Goal: Task Accomplishment & Management: Complete application form

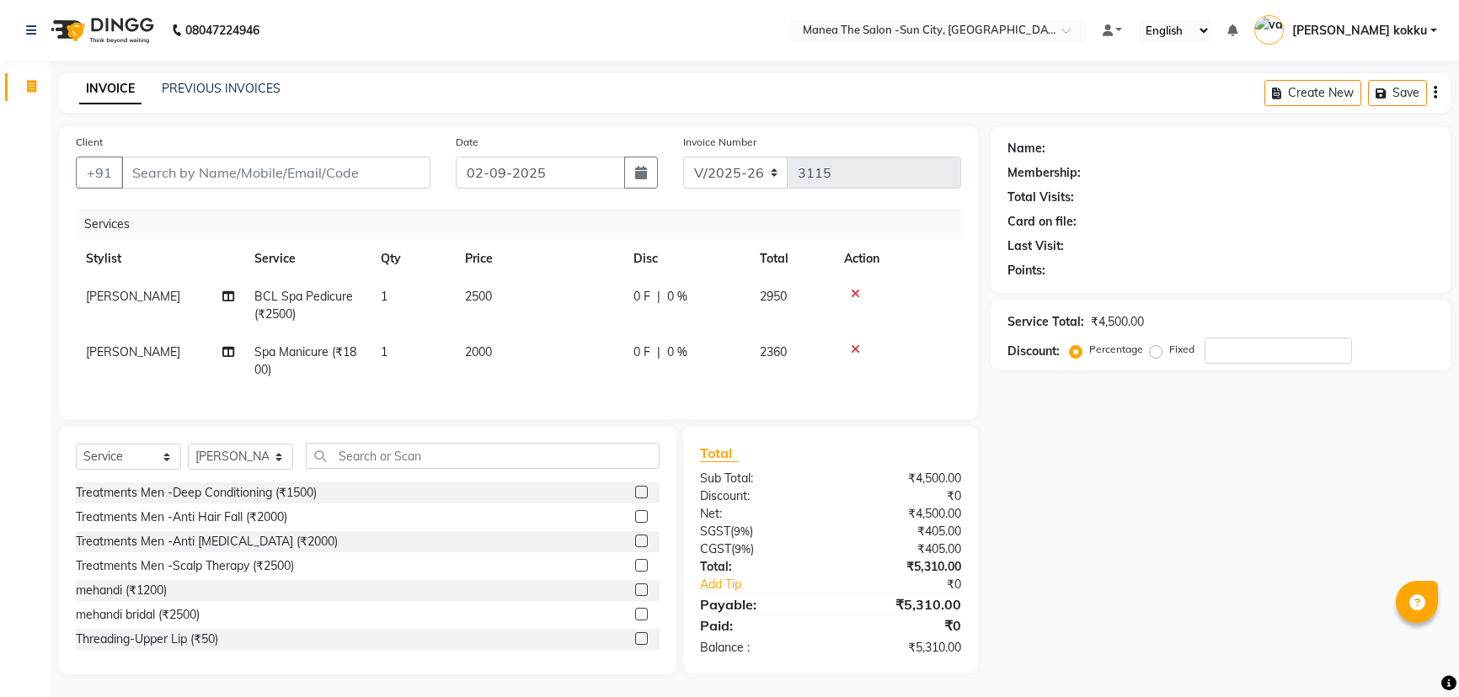
select select "5822"
select select "service"
click at [249, 470] on select "Select Stylist [PERSON_NAME] [PERSON_NAME] [PERSON_NAME] Ikrar [PERSON_NAME] K …" at bounding box center [240, 457] width 105 height 26
select select "62892"
click at [188, 456] on select "Select Stylist [PERSON_NAME] [PERSON_NAME] [PERSON_NAME] Ikrar [PERSON_NAME] K …" at bounding box center [240, 457] width 105 height 26
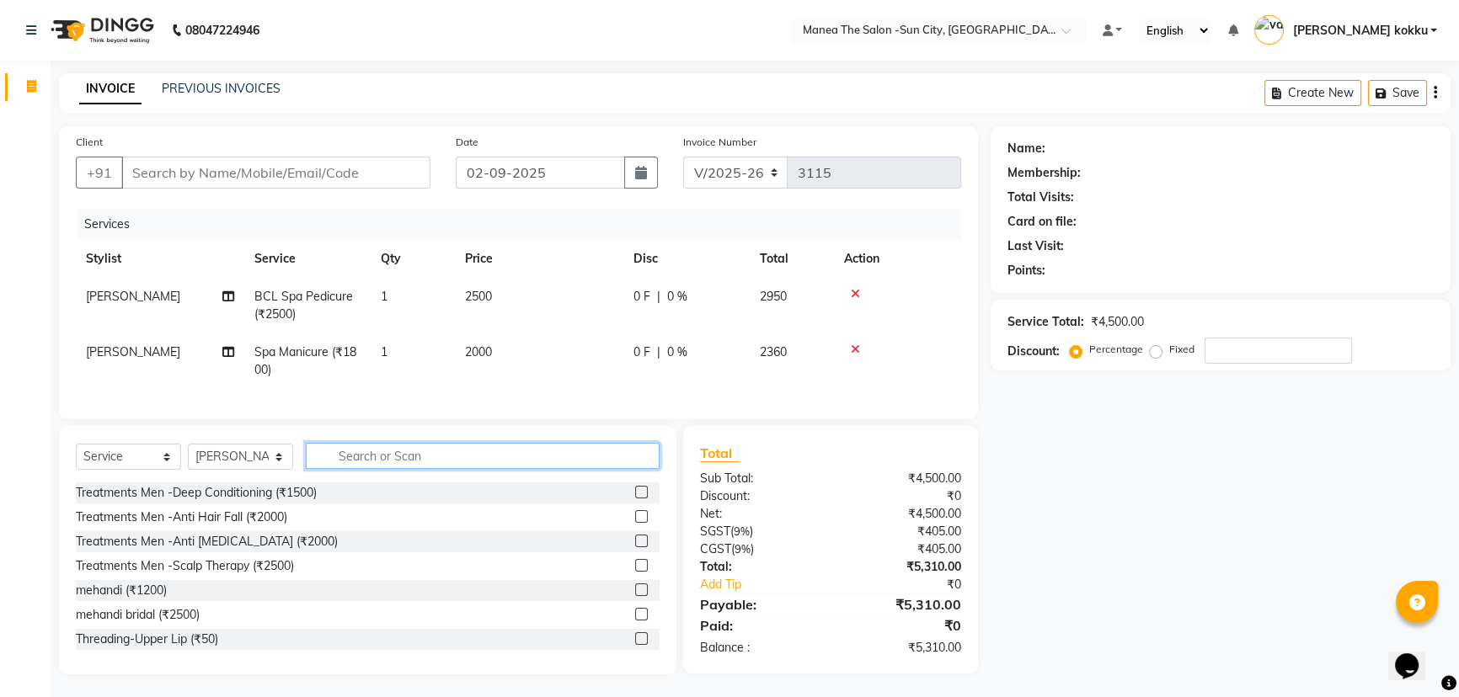
click at [359, 468] on input "text" at bounding box center [483, 456] width 354 height 26
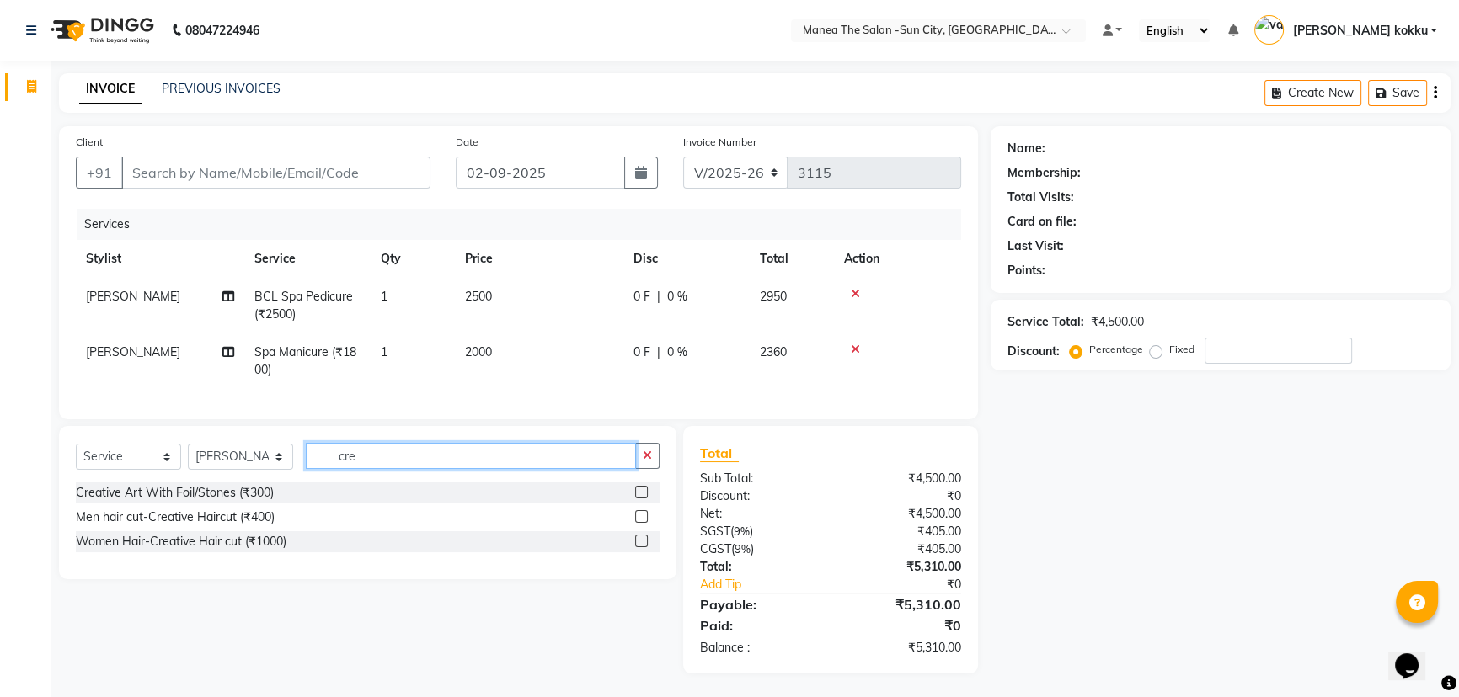
type input "cre"
click at [643, 523] on label at bounding box center [641, 516] width 13 height 13
click at [643, 523] on input "checkbox" at bounding box center [640, 517] width 11 height 11
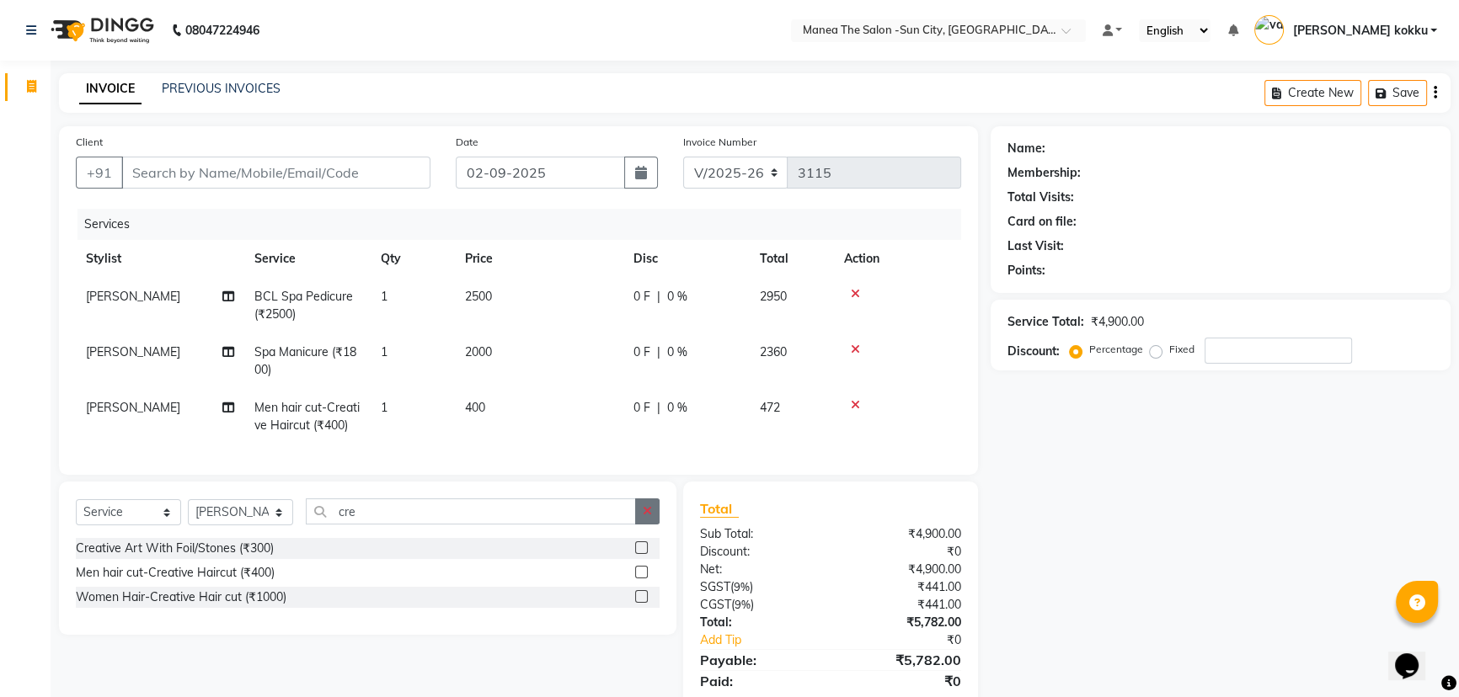
checkbox input "false"
click at [637, 525] on button "button" at bounding box center [647, 512] width 24 height 26
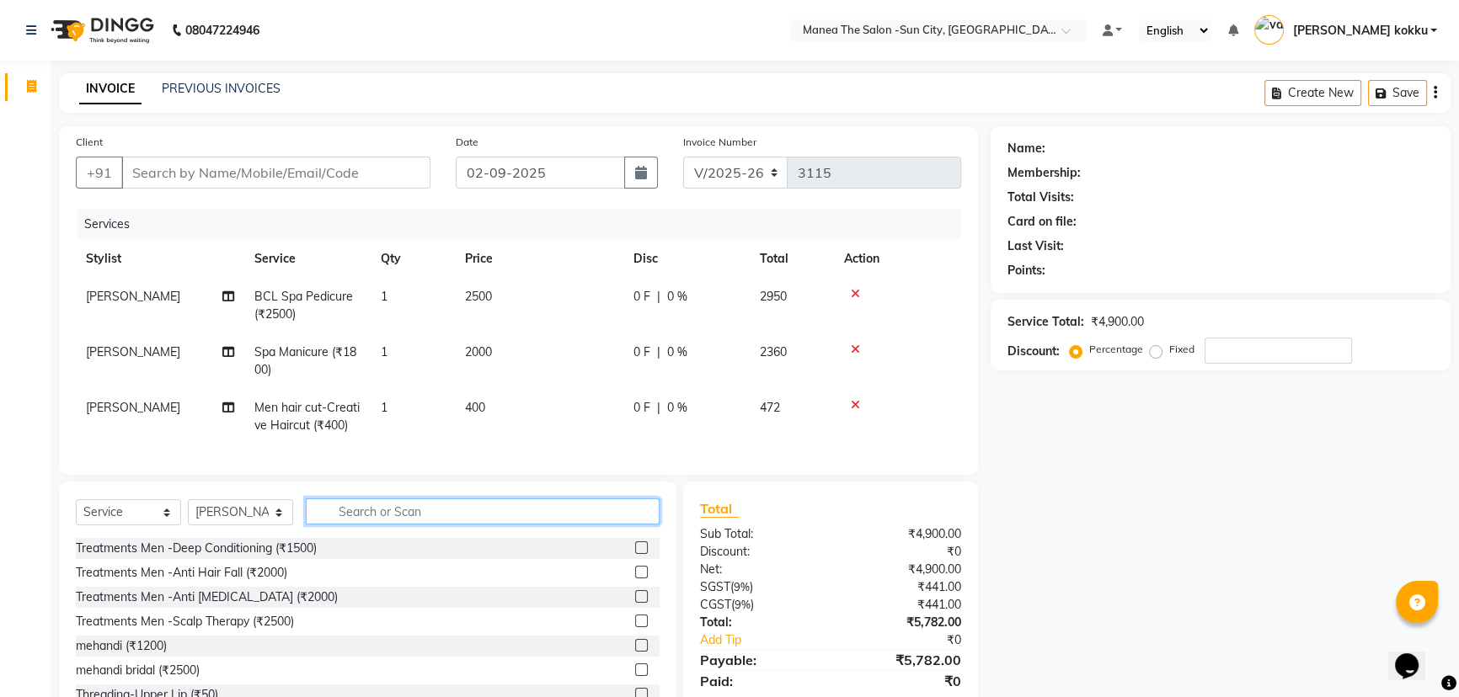
click at [564, 519] on input "text" at bounding box center [483, 512] width 354 height 26
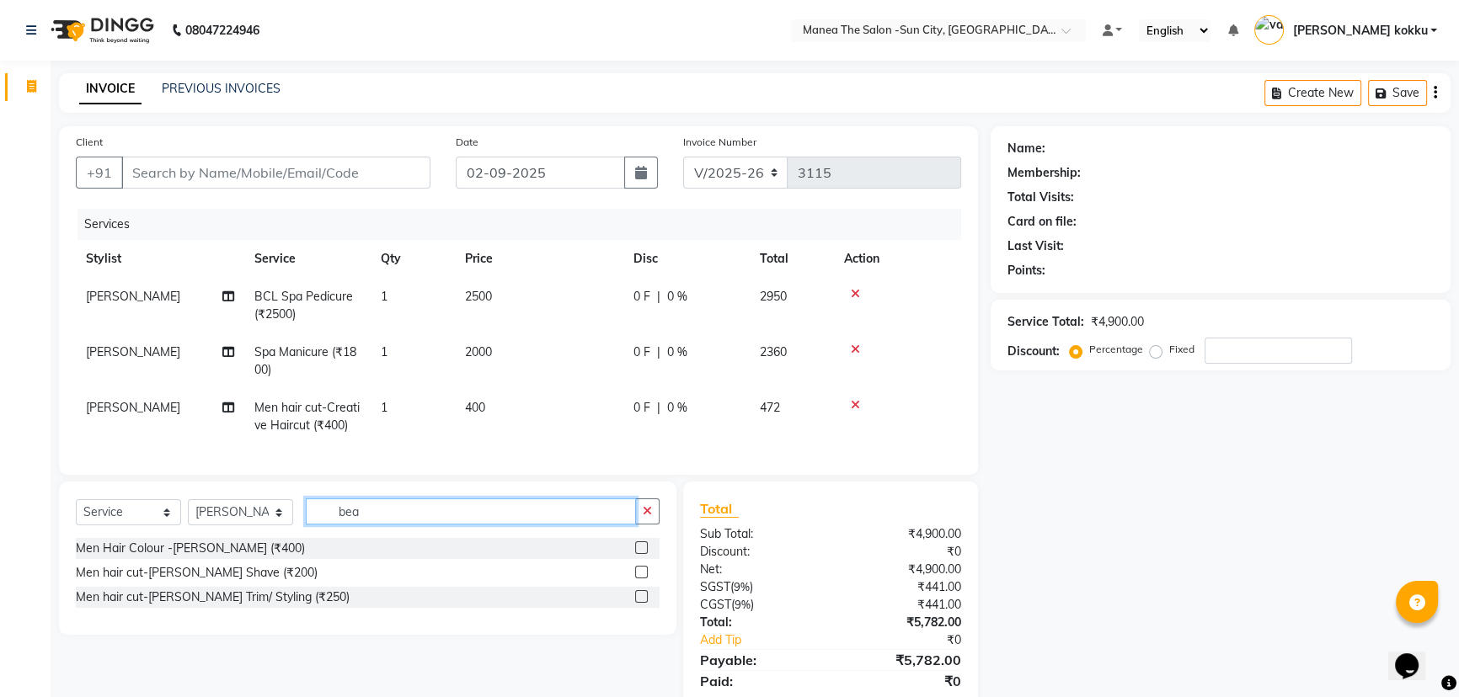
type input "bea"
click at [644, 603] on label at bounding box center [641, 597] width 13 height 13
click at [644, 603] on input "checkbox" at bounding box center [640, 597] width 11 height 11
checkbox input "true"
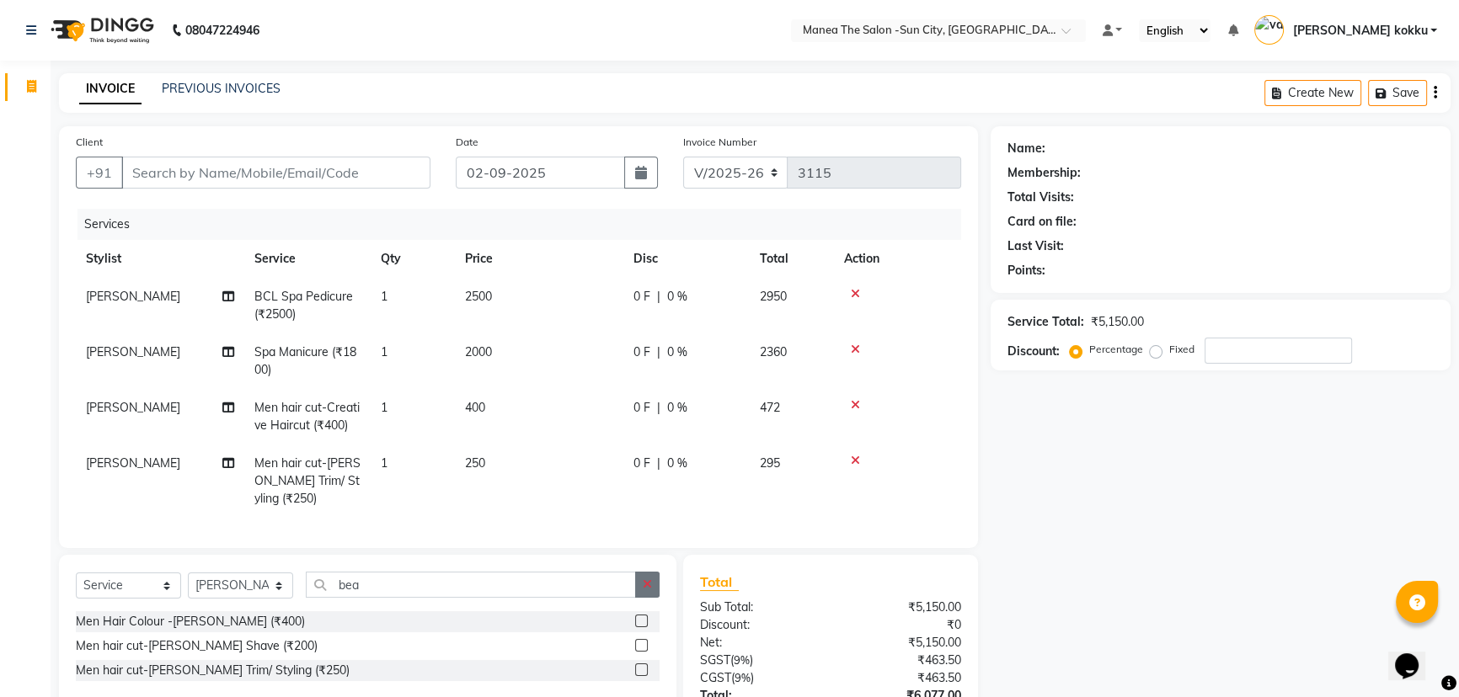
click at [640, 592] on button "button" at bounding box center [647, 585] width 24 height 26
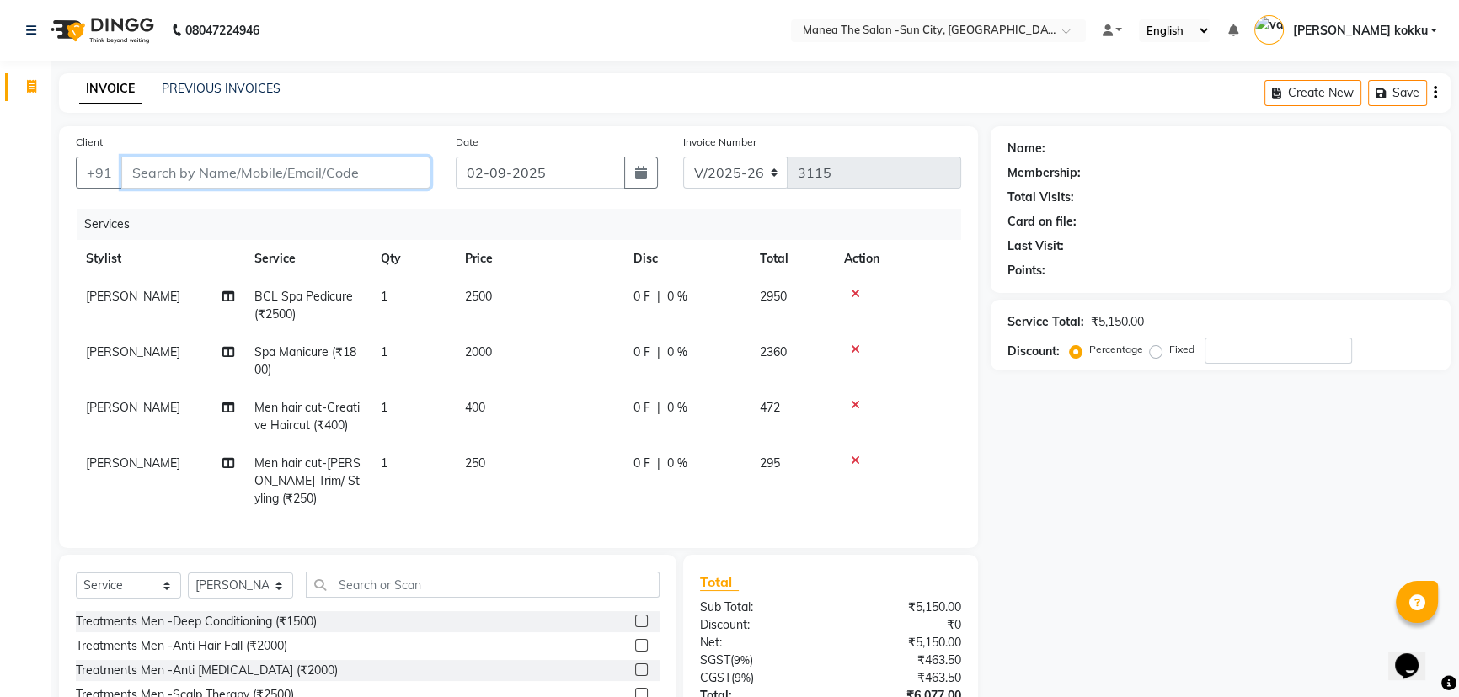
click at [228, 174] on input "Client" at bounding box center [275, 173] width 309 height 32
click at [291, 168] on input "Client" at bounding box center [275, 173] width 309 height 32
type input "9"
type input "0"
type input "9392236677"
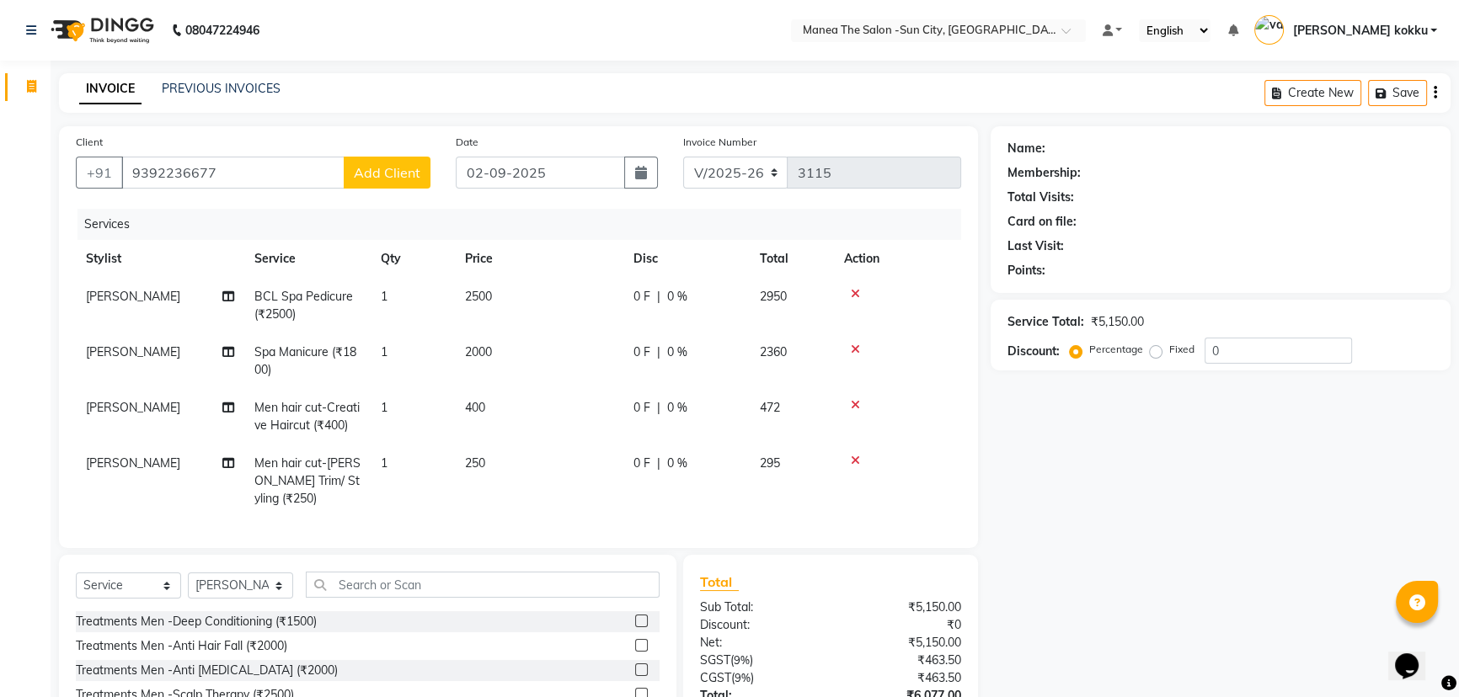
click at [377, 181] on button "Add Client" at bounding box center [387, 173] width 87 height 32
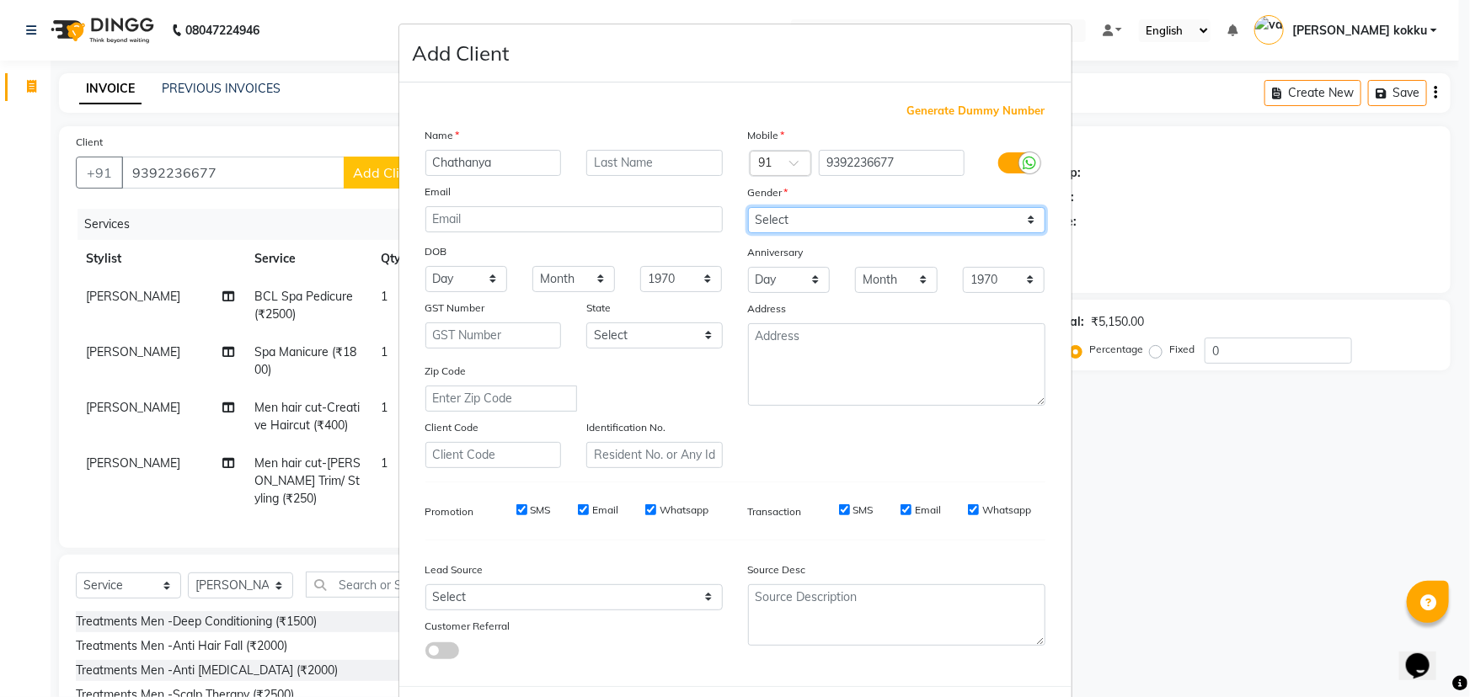
click at [813, 227] on select "Select [DEMOGRAPHIC_DATA] [DEMOGRAPHIC_DATA] Other Prefer Not To Say" at bounding box center [896, 220] width 297 height 26
drag, startPoint x: 446, startPoint y: 164, endPoint x: 455, endPoint y: 164, distance: 9.3
click at [446, 164] on input "Chathanya" at bounding box center [493, 163] width 136 height 26
type input "Chethanya"
click at [791, 220] on select "Select [DEMOGRAPHIC_DATA] [DEMOGRAPHIC_DATA] Other Prefer Not To Say" at bounding box center [896, 220] width 297 height 26
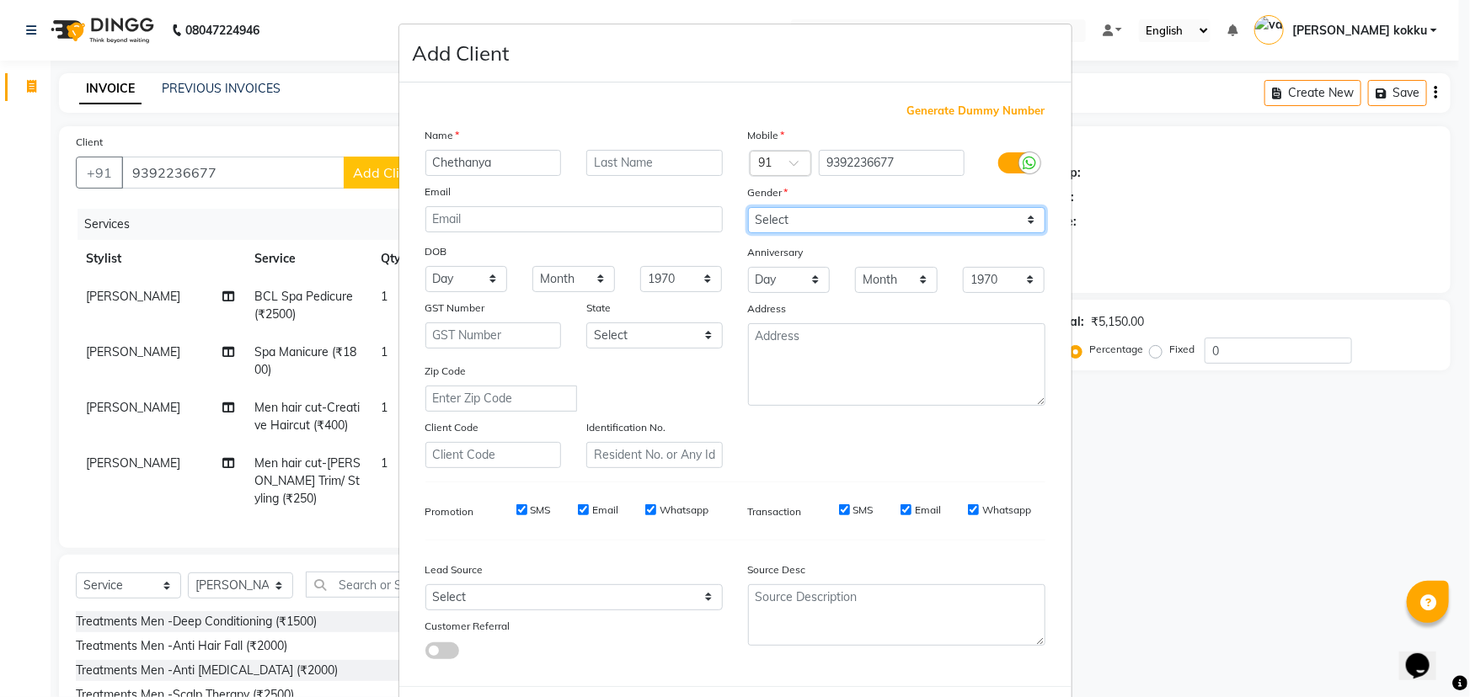
select select "[DEMOGRAPHIC_DATA]"
click at [748, 207] on select "Select [DEMOGRAPHIC_DATA] [DEMOGRAPHIC_DATA] Other Prefer Not To Say" at bounding box center [896, 220] width 297 height 26
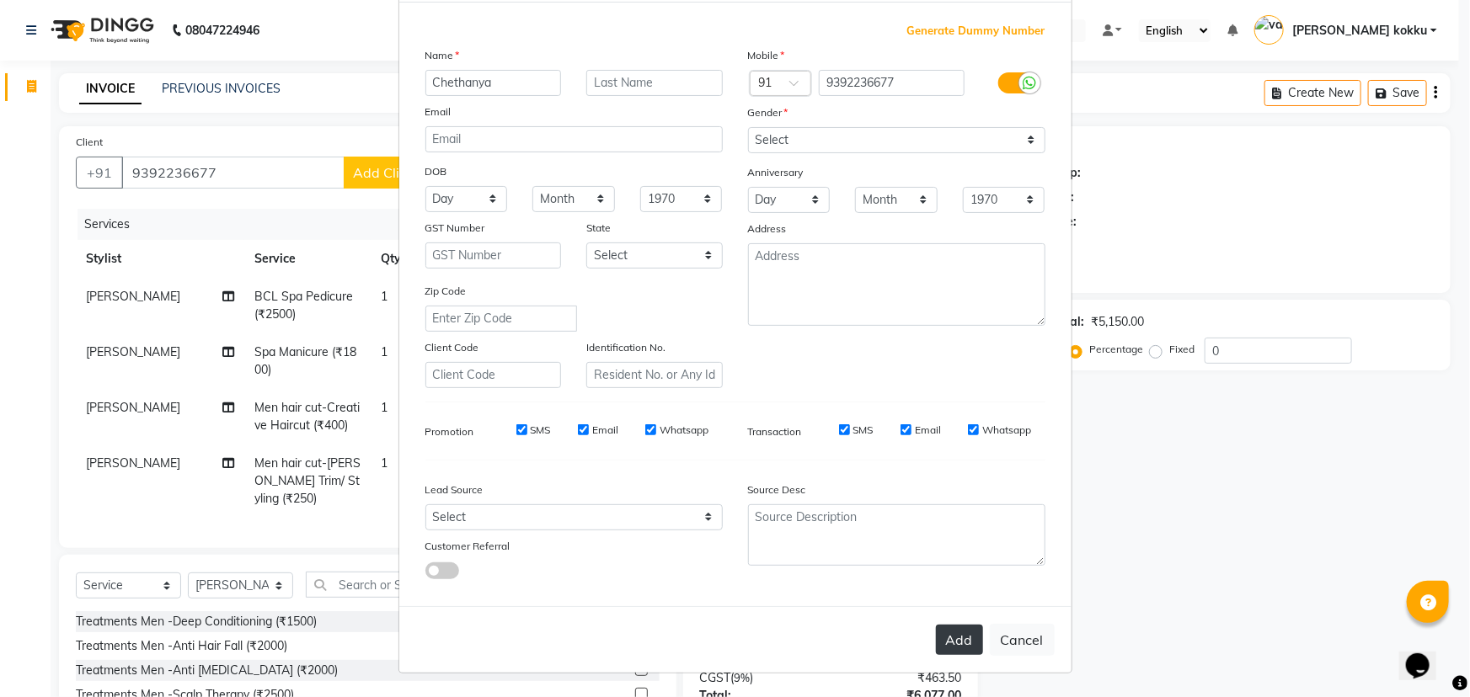
click at [944, 650] on button "Add" at bounding box center [959, 640] width 47 height 30
type input "93******77"
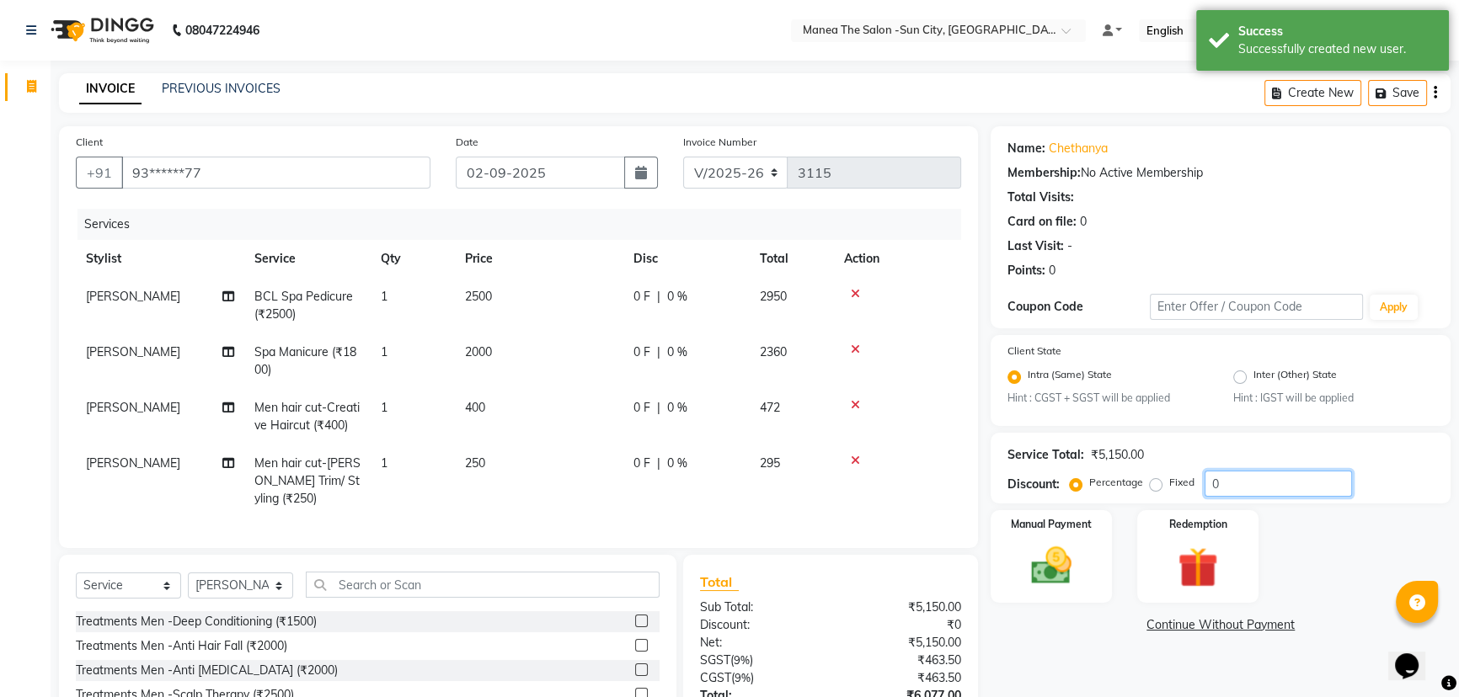
click at [1278, 487] on input "0" at bounding box center [1278, 484] width 147 height 26
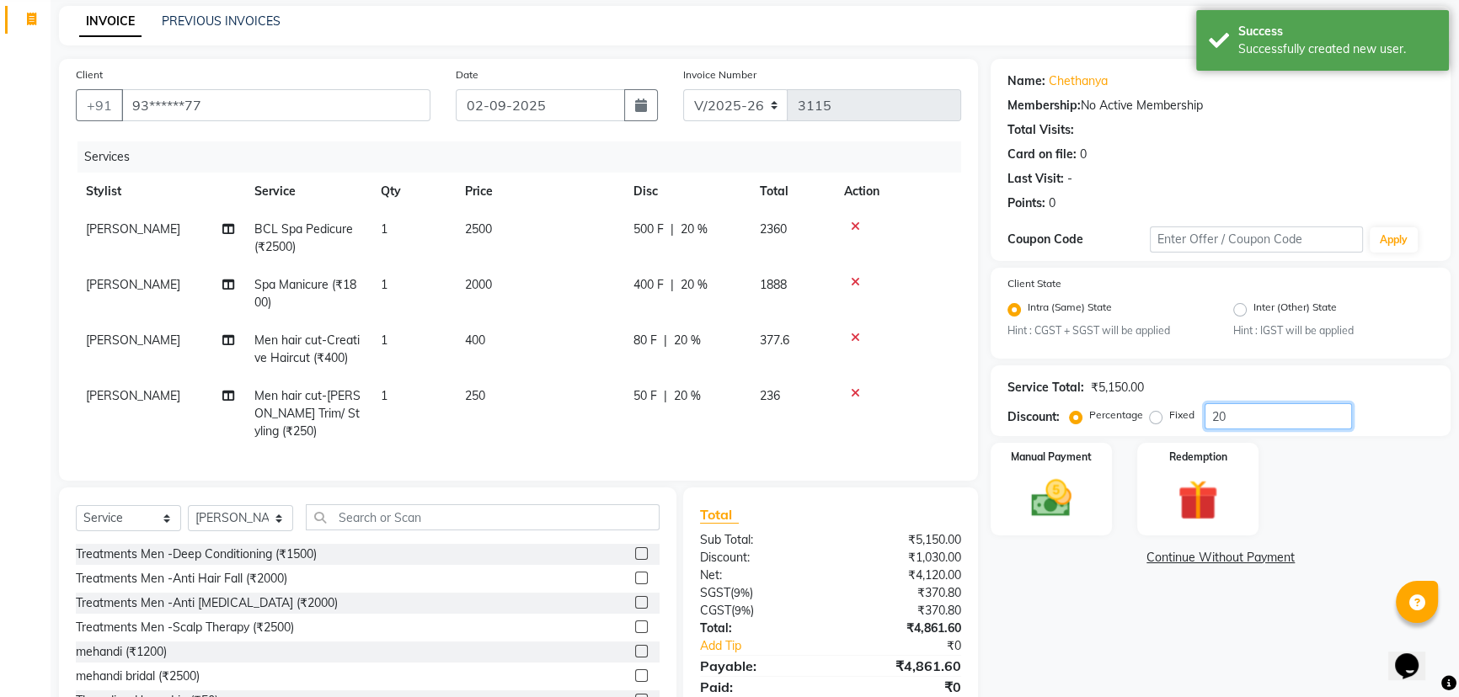
scroll to position [143, 0]
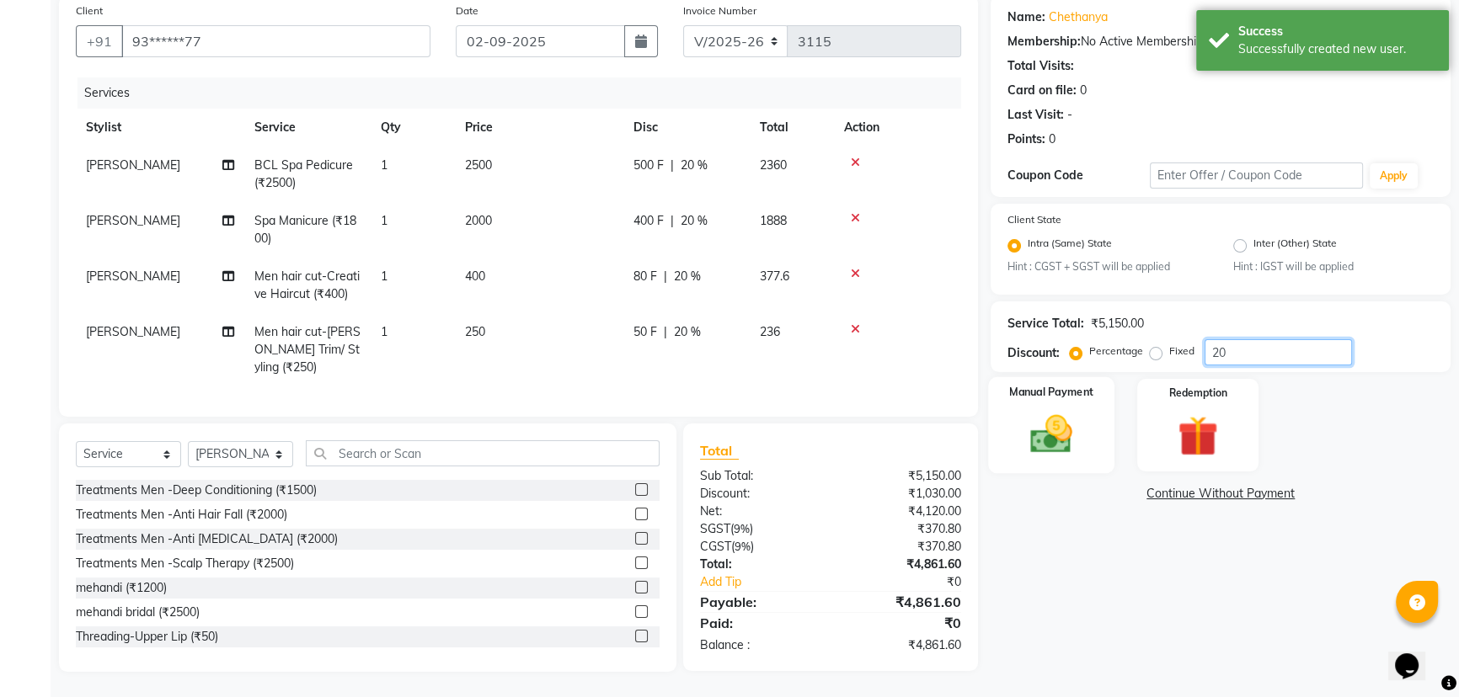
type input "20"
click at [1056, 435] on img at bounding box center [1052, 435] width 68 height 48
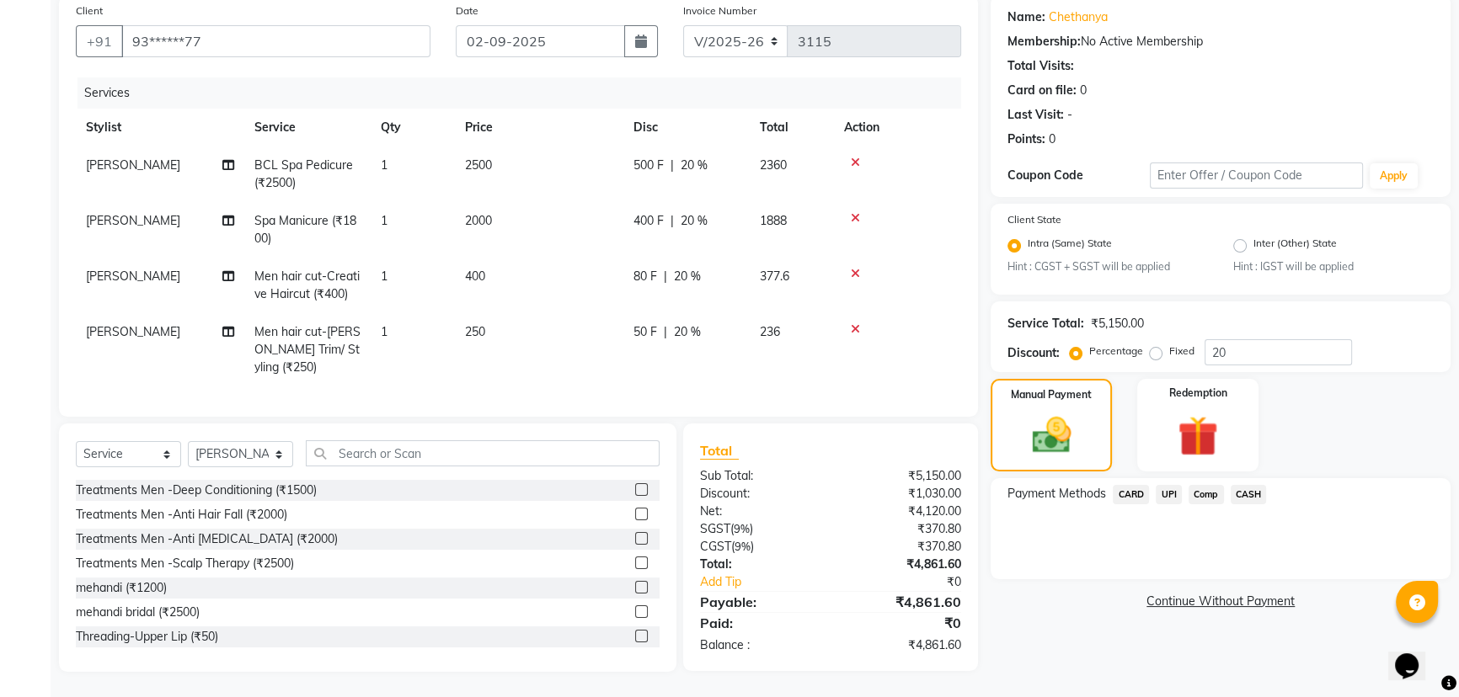
click at [1170, 487] on span "UPI" at bounding box center [1169, 494] width 26 height 19
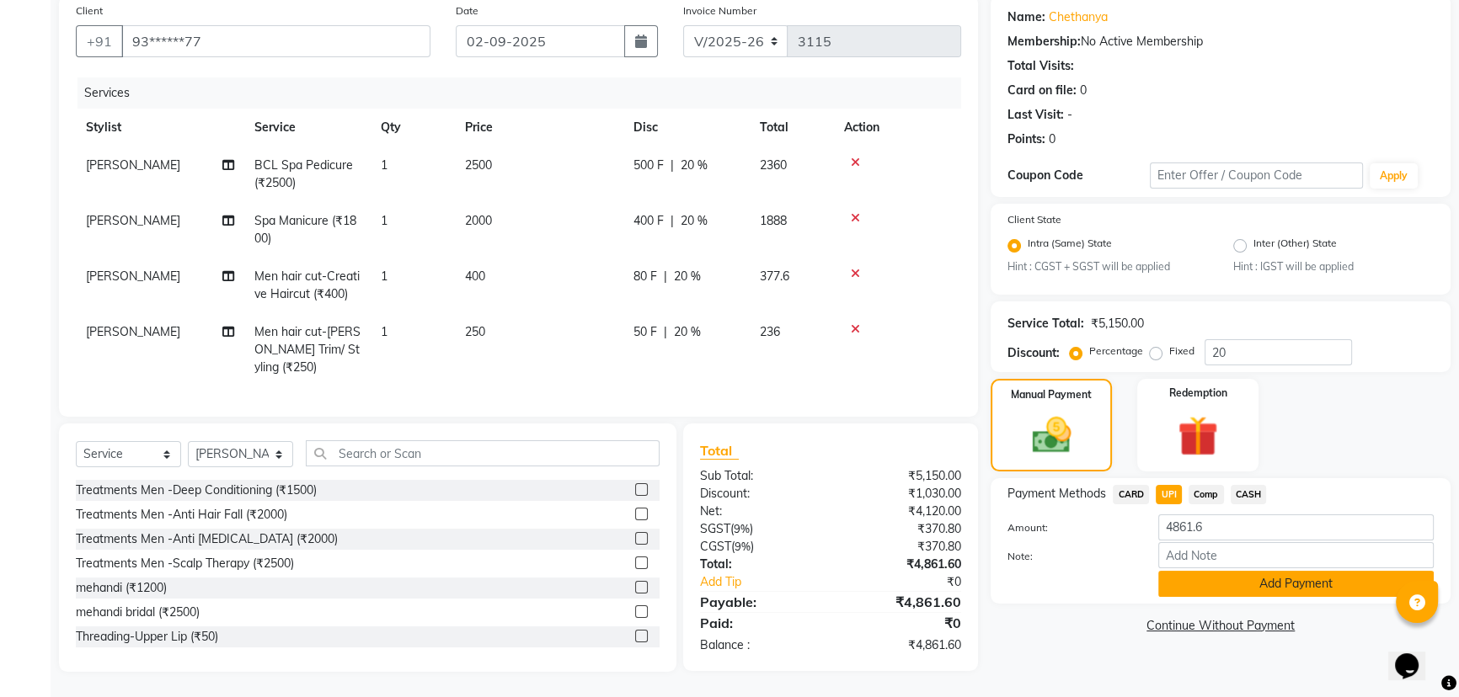
click at [1231, 585] on button "Add Payment" at bounding box center [1295, 584] width 275 height 26
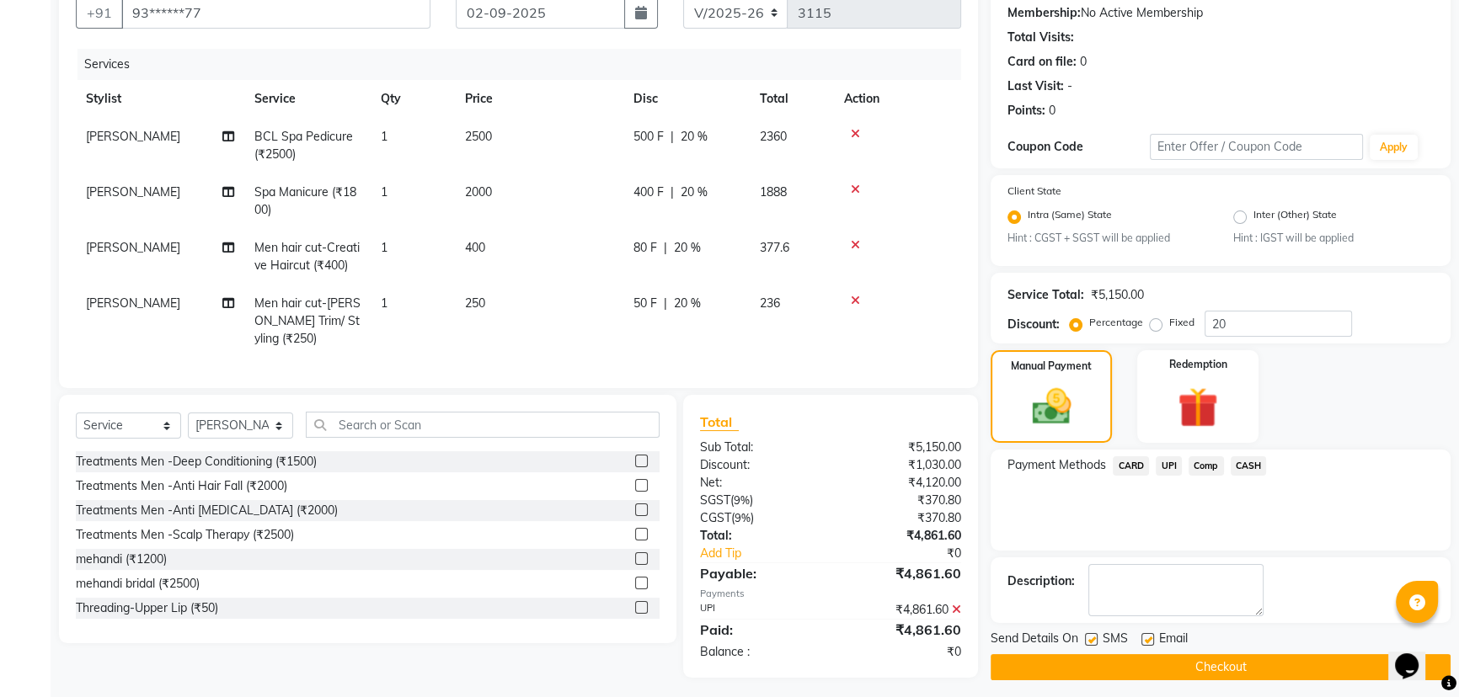
scroll to position [177, 0]
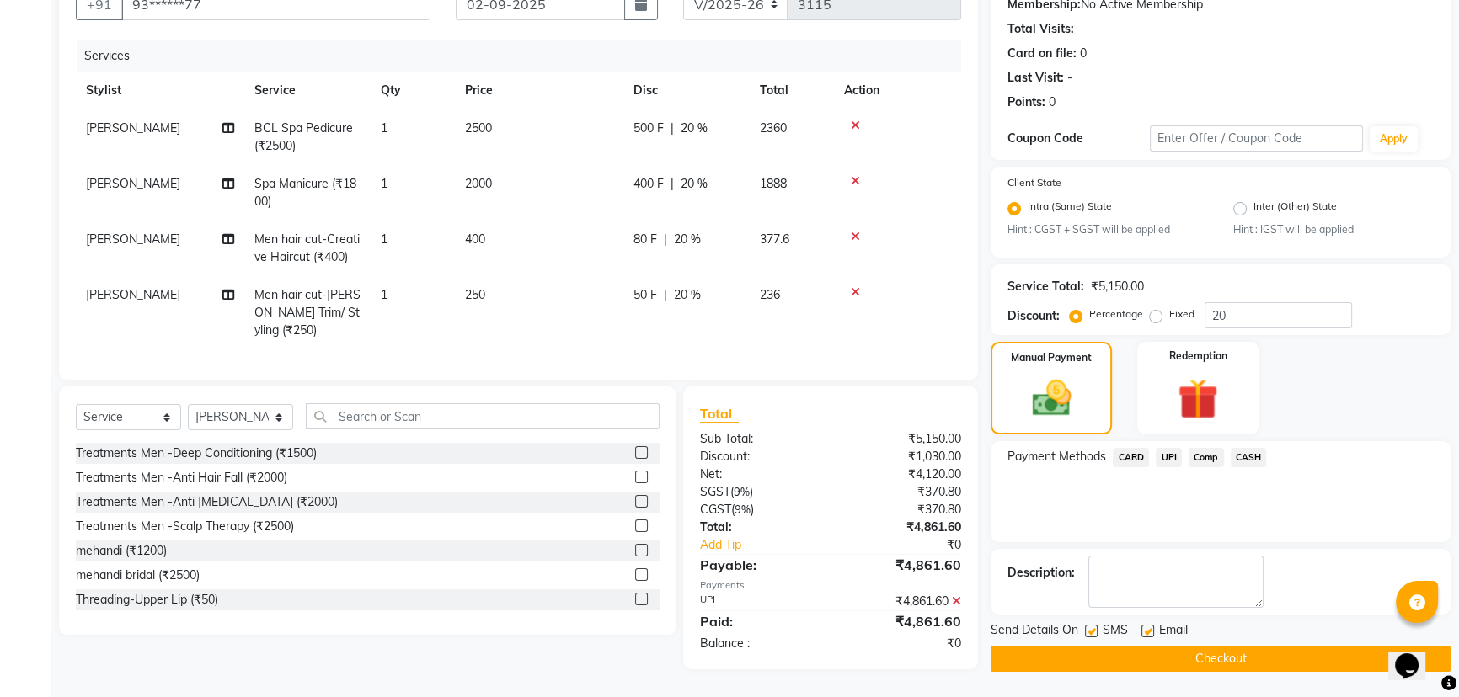
click at [1095, 625] on label at bounding box center [1091, 631] width 13 height 13
click at [1095, 627] on input "checkbox" at bounding box center [1090, 632] width 11 height 11
checkbox input "false"
click at [1144, 625] on label at bounding box center [1147, 631] width 13 height 13
click at [1144, 627] on input "checkbox" at bounding box center [1146, 632] width 11 height 11
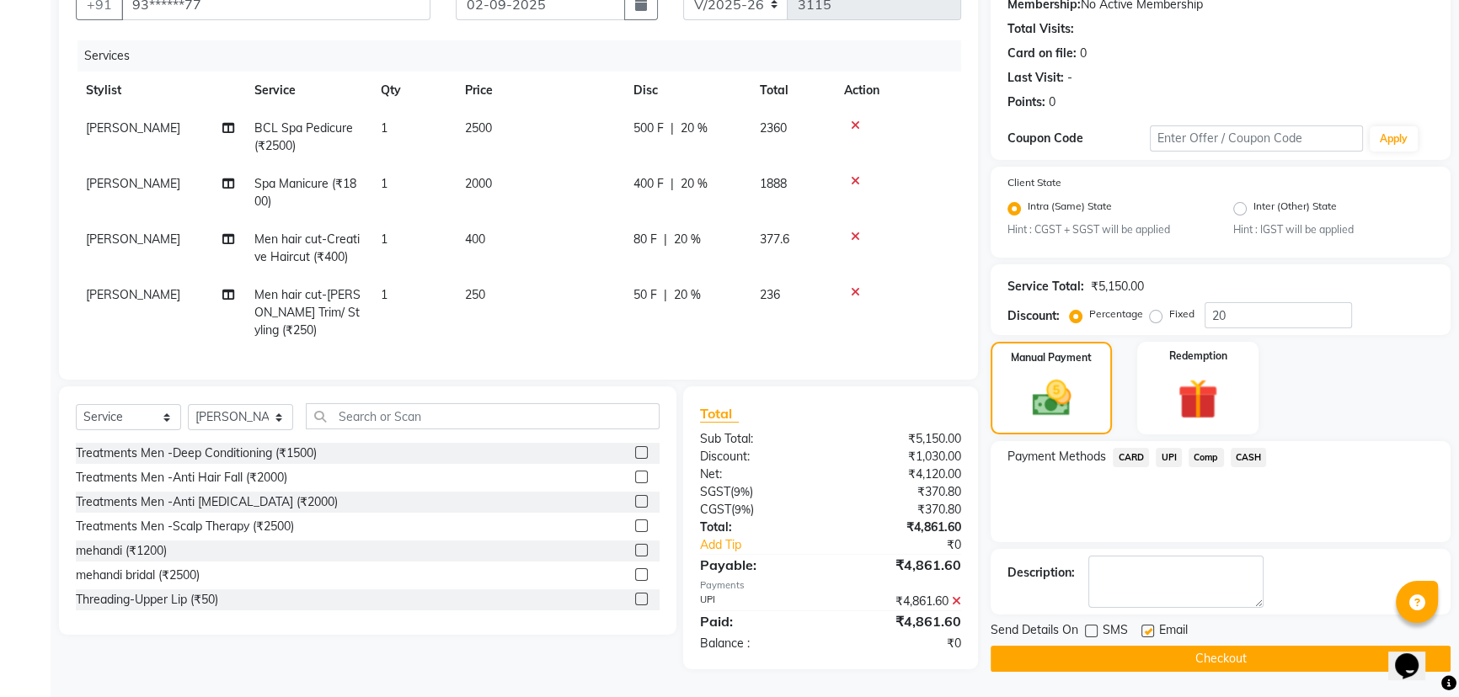
checkbox input "false"
click at [1167, 646] on button "Checkout" at bounding box center [1221, 659] width 460 height 26
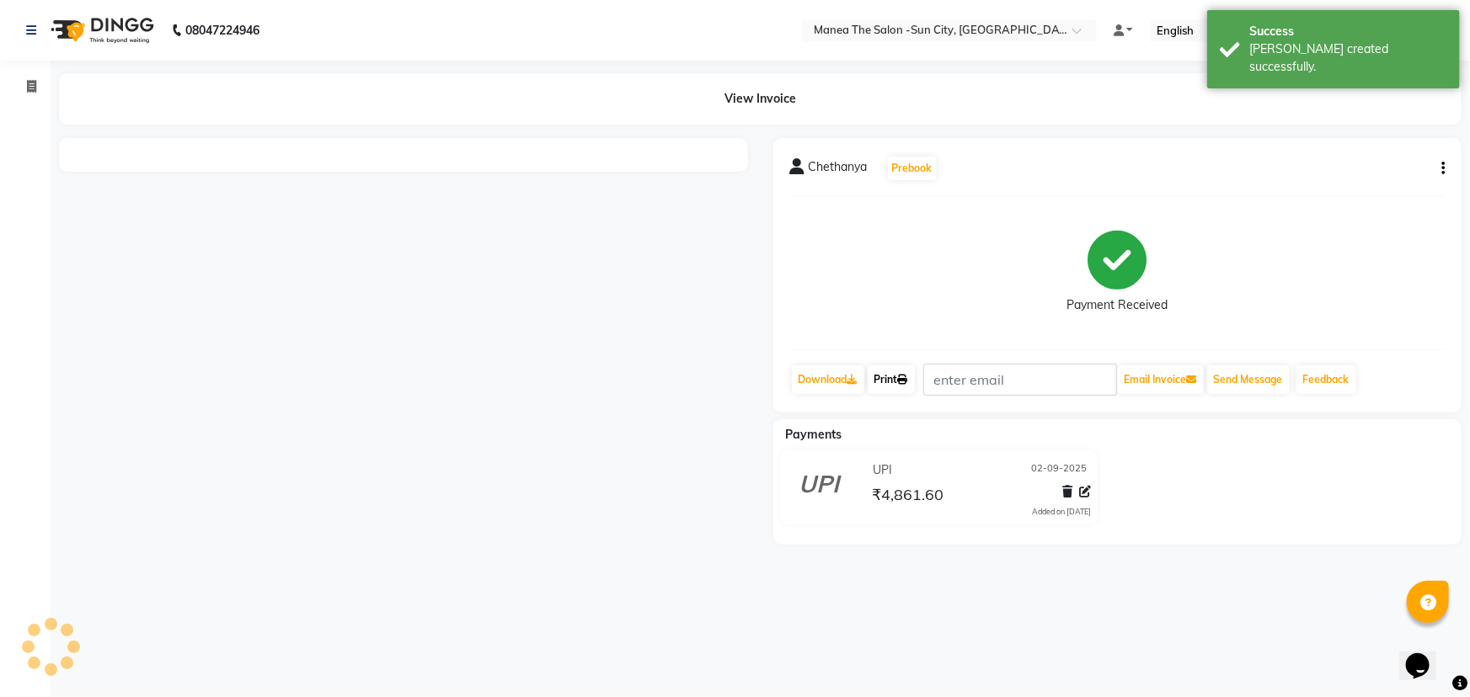
click at [889, 386] on link "Print" at bounding box center [891, 380] width 47 height 29
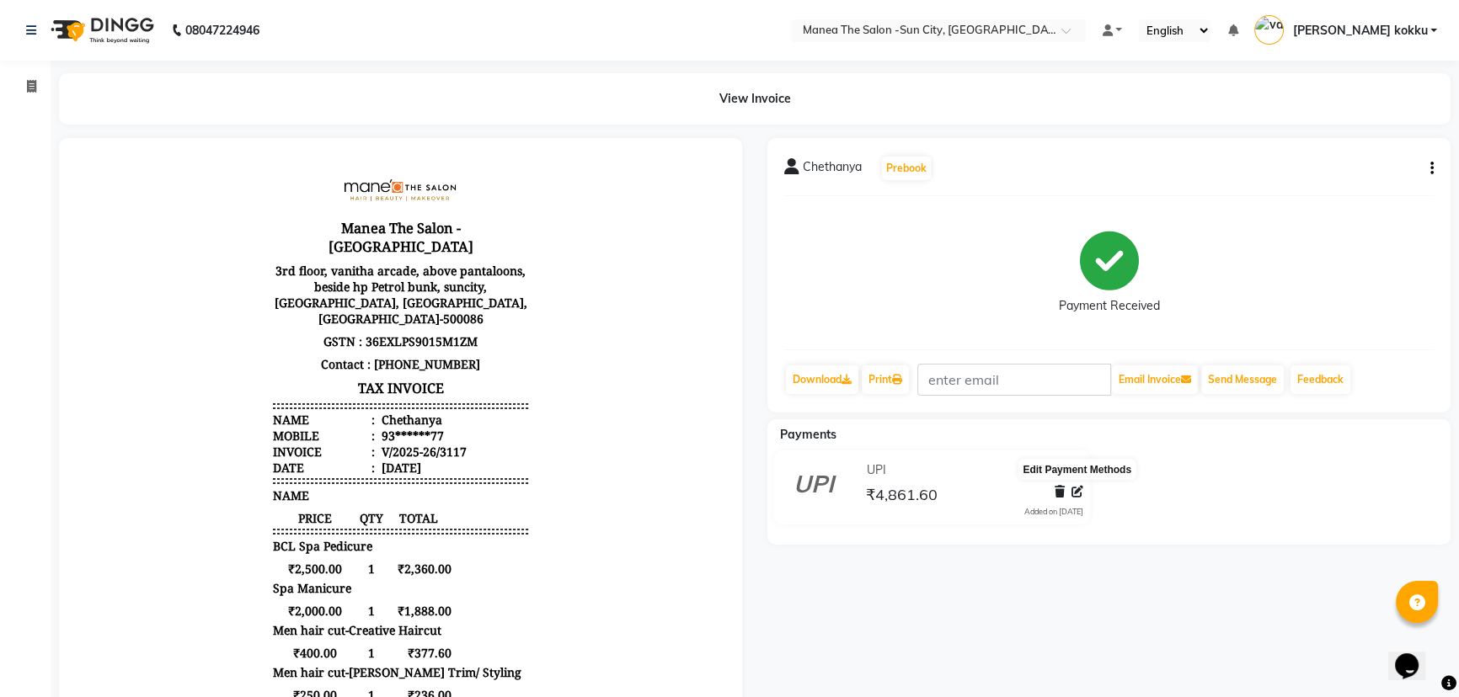
click at [1072, 495] on icon at bounding box center [1078, 492] width 12 height 12
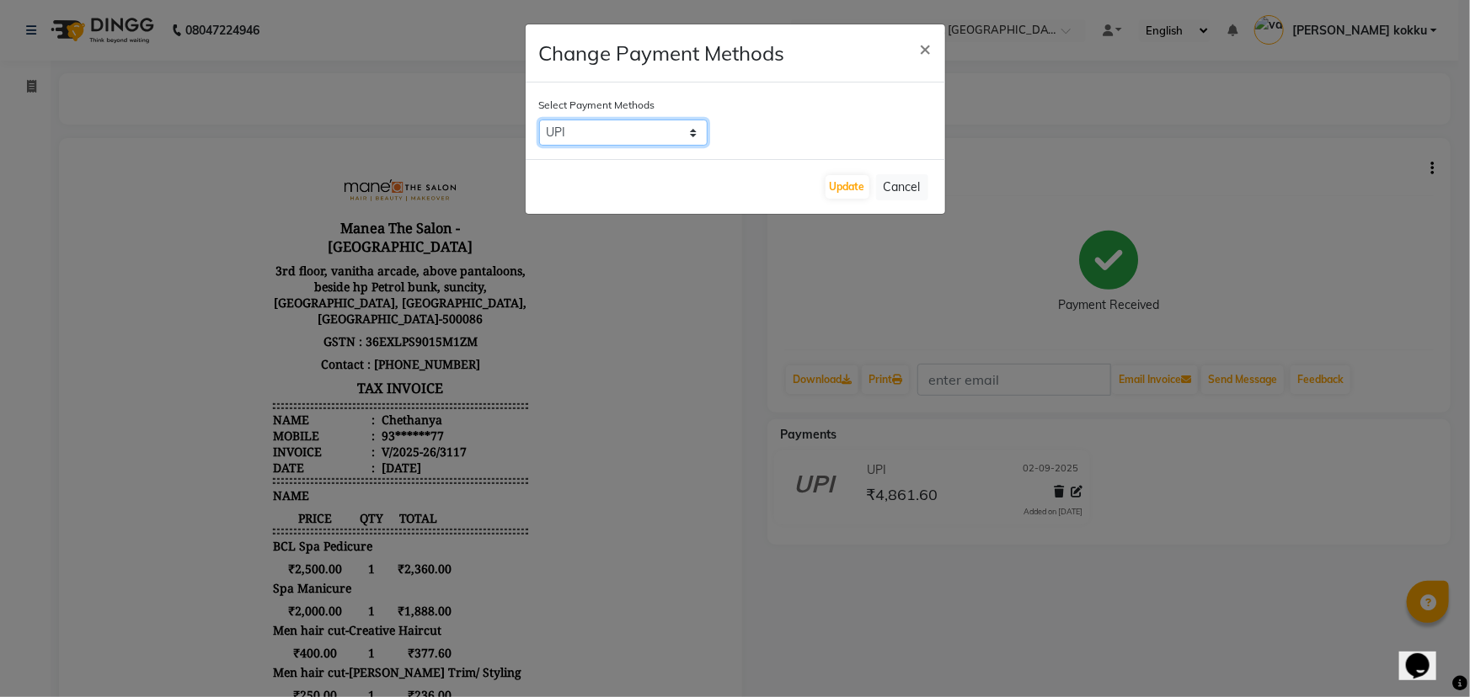
click at [590, 131] on select "CARD UPI Comp CASH" at bounding box center [623, 133] width 168 height 26
select select "1"
click at [539, 120] on select "CARD UPI Comp CASH" at bounding box center [623, 133] width 168 height 26
click at [840, 190] on button "Update" at bounding box center [848, 187] width 44 height 24
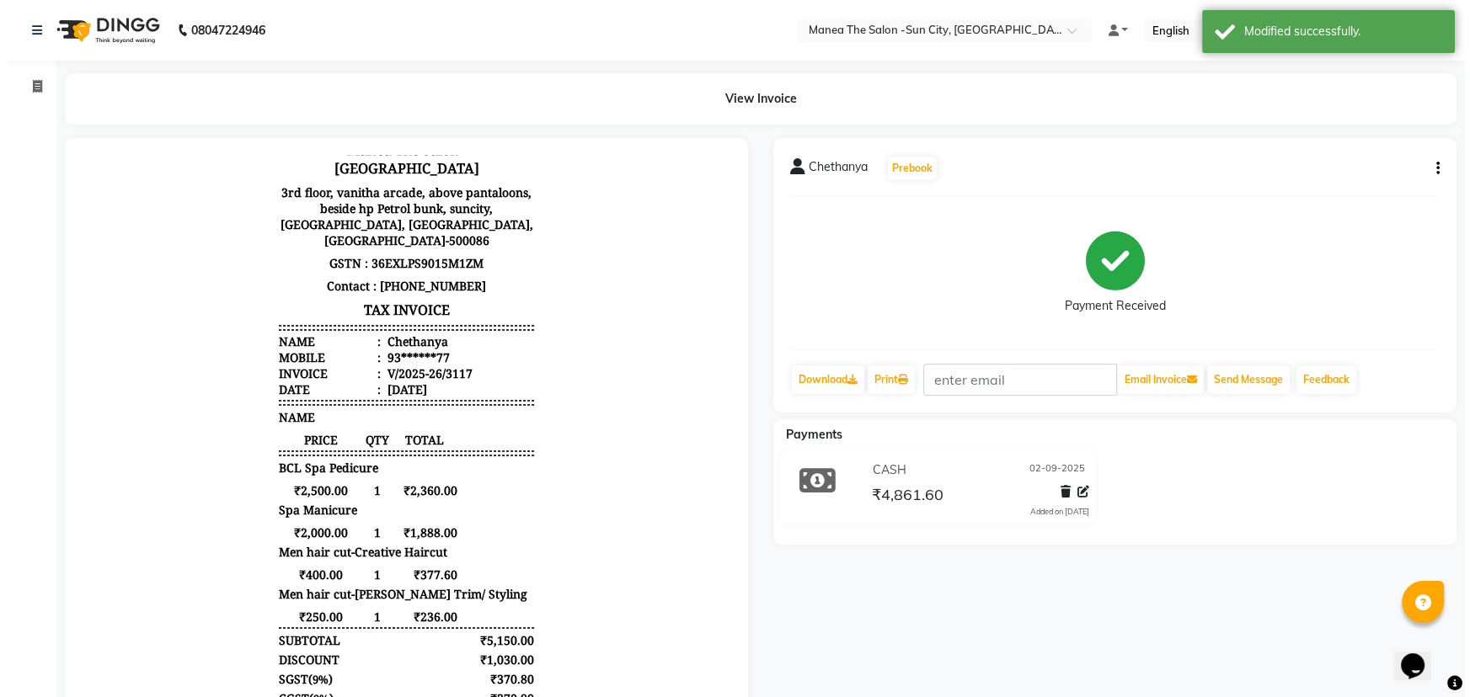
scroll to position [81, 0]
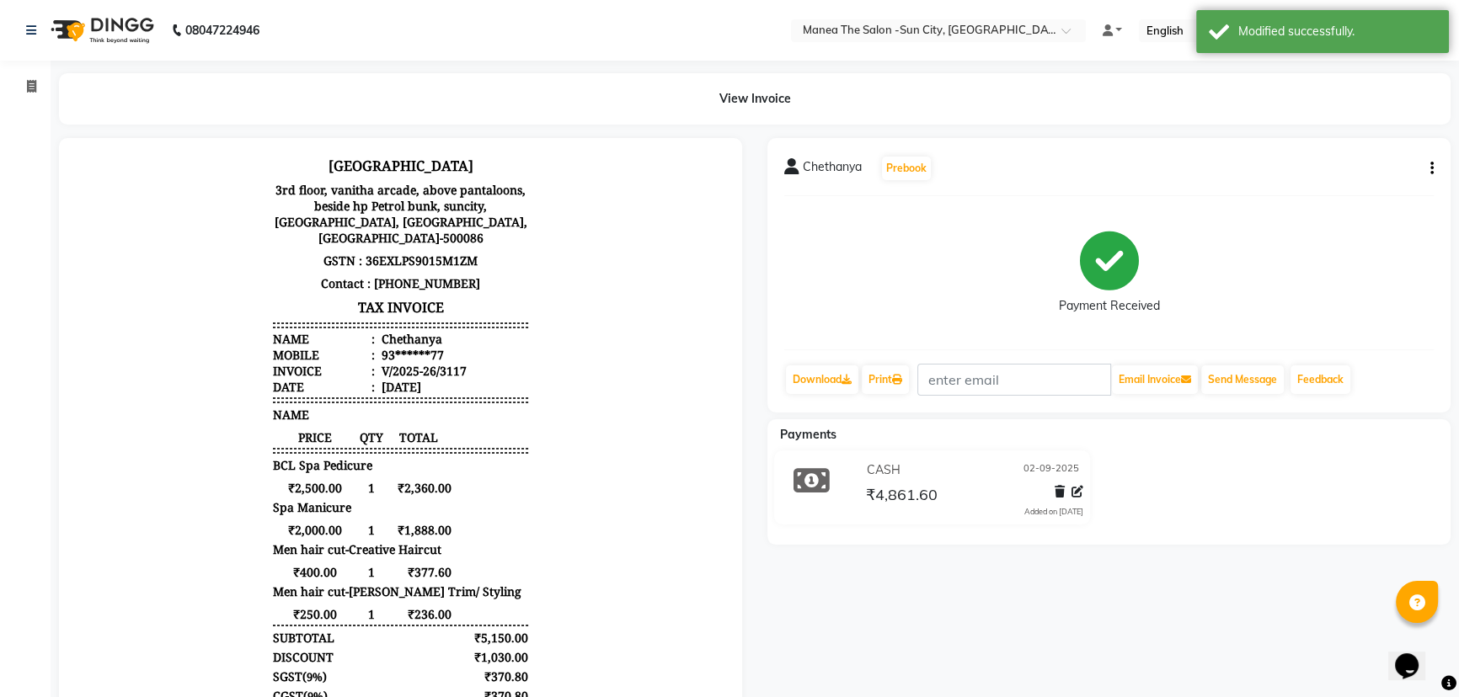
click at [1430, 168] on icon "button" at bounding box center [1431, 168] width 3 height 1
click at [1333, 181] on div "Edit Item Staff" at bounding box center [1347, 178] width 115 height 21
select select
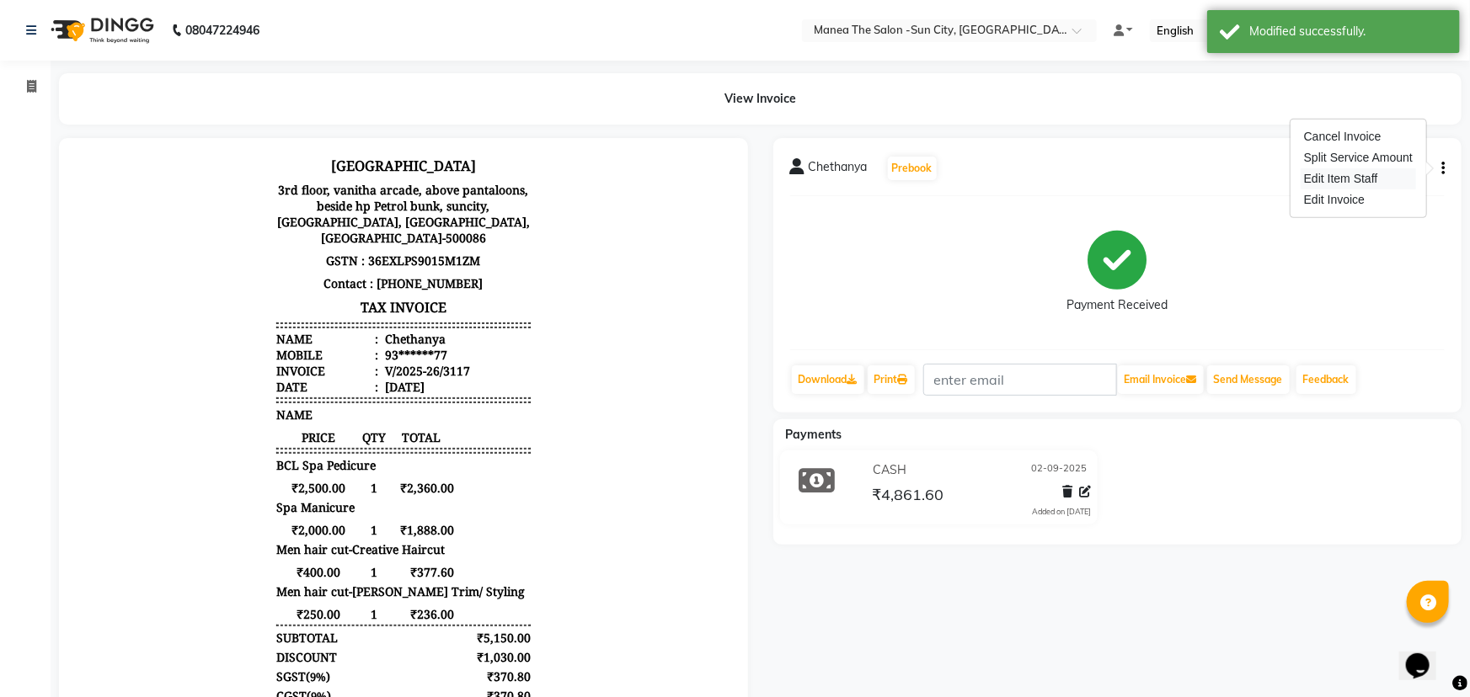
select select
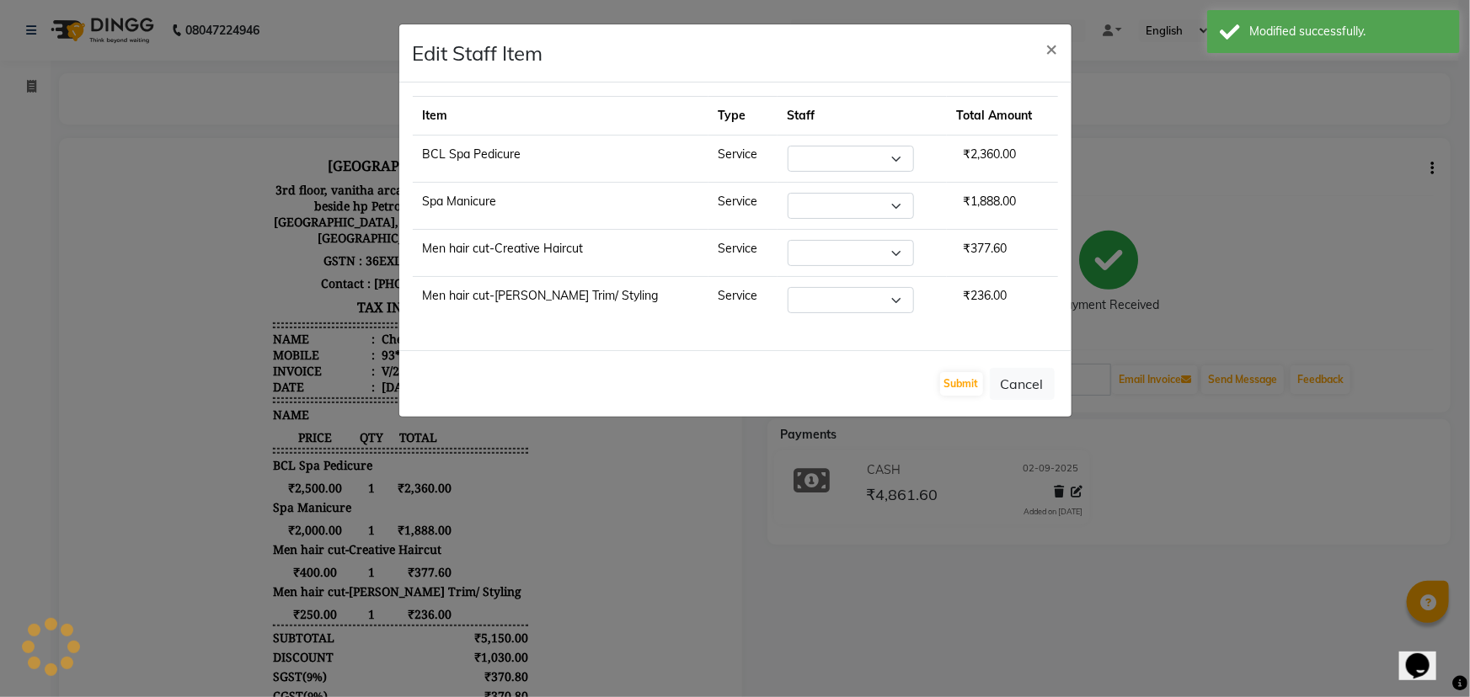
select select "78639"
select select "84191"
select select "62892"
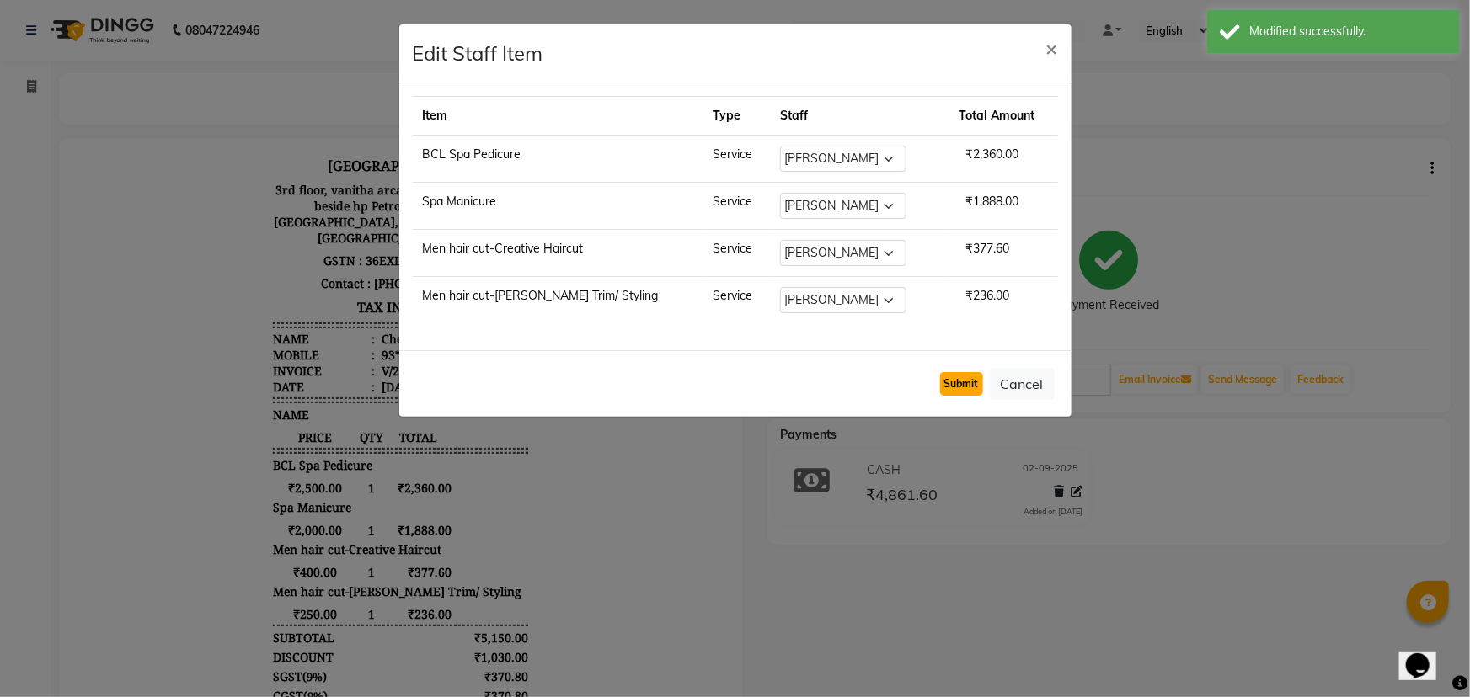
click at [962, 387] on button "Submit" at bounding box center [961, 384] width 43 height 24
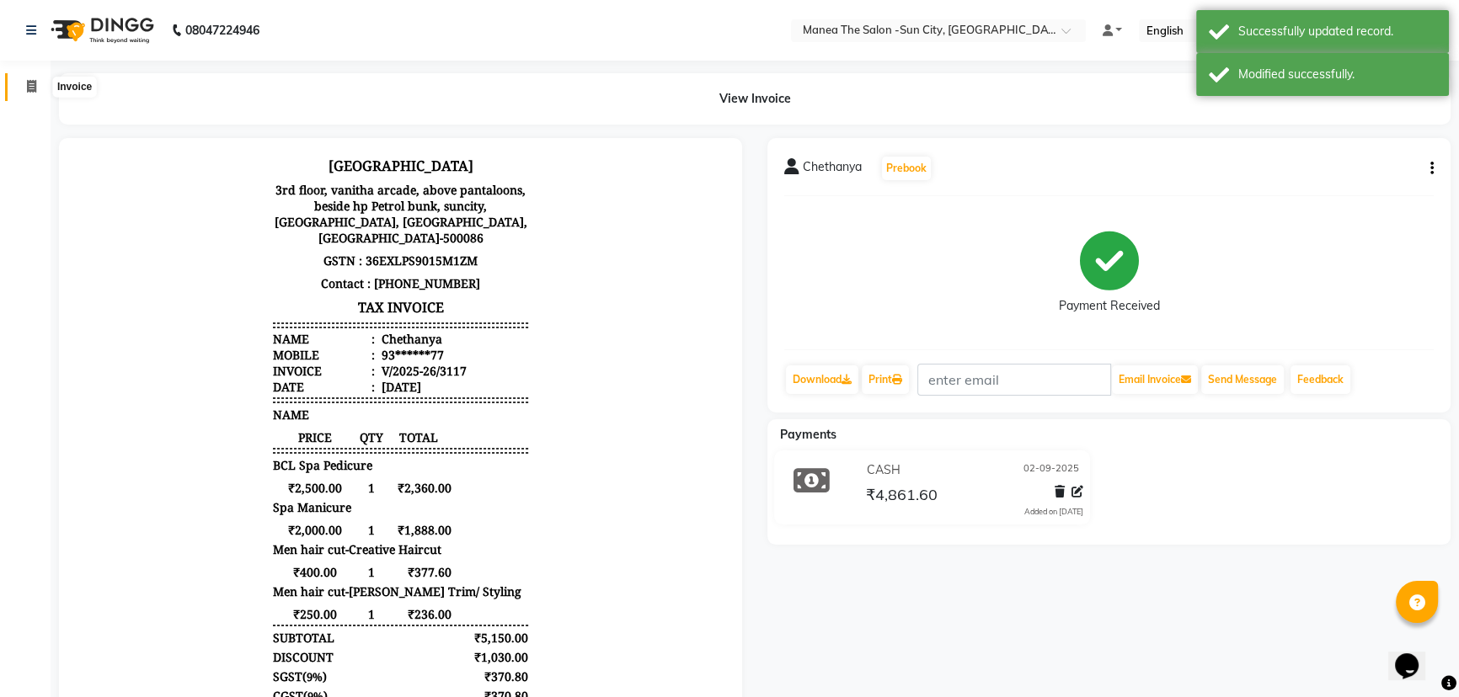
drag, startPoint x: 37, startPoint y: 90, endPoint x: 56, endPoint y: 76, distance: 24.1
click at [37, 90] on span at bounding box center [31, 86] width 29 height 19
select select "service"
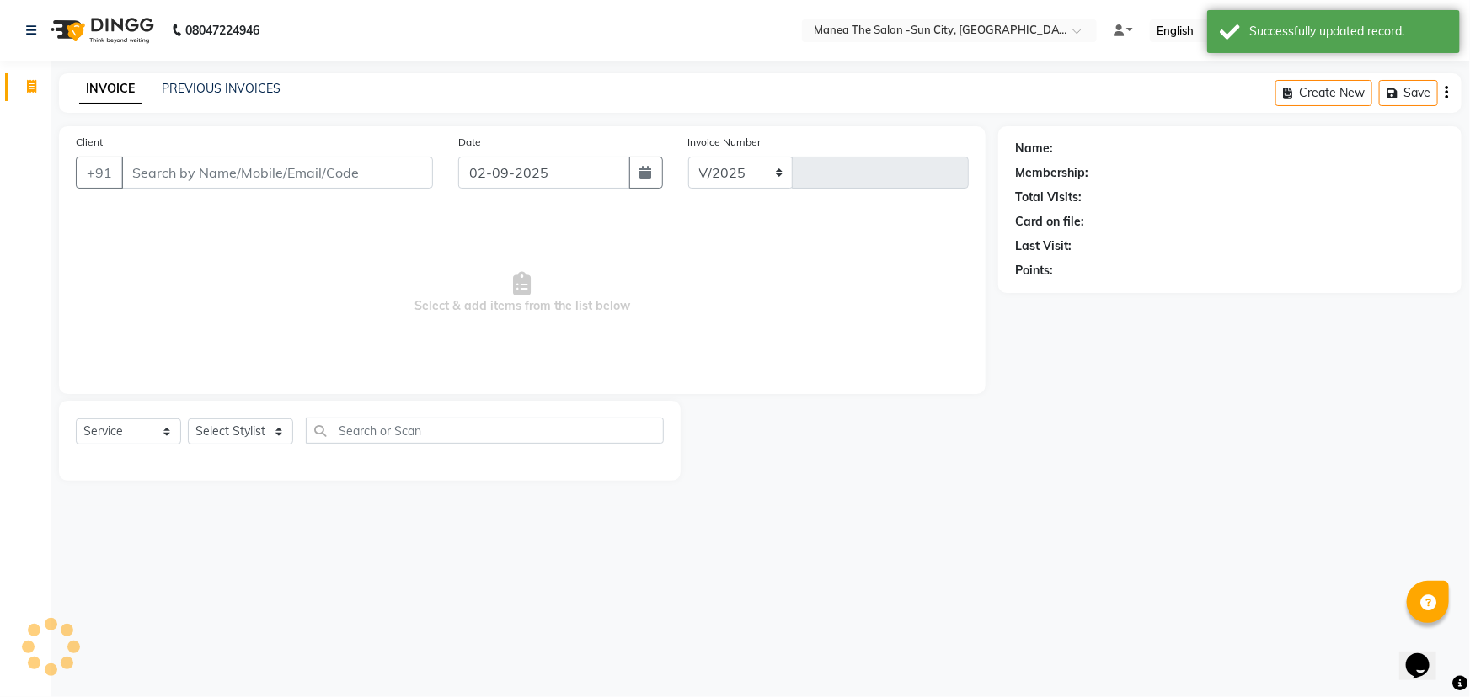
select select "5822"
type input "3118"
